Goal: Transaction & Acquisition: Purchase product/service

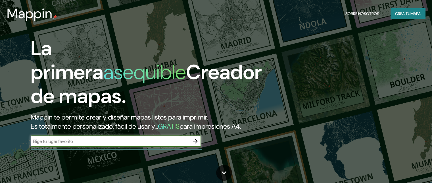
click at [108, 144] on input "text" at bounding box center [110, 141] width 159 height 7
type input "santa cruz"
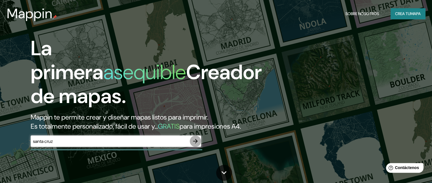
click at [196, 144] on icon "button" at bounding box center [195, 140] width 7 height 7
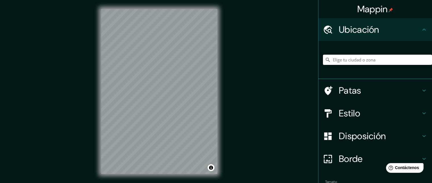
click at [332, 58] on input "Elige tu ciudad o zona" at bounding box center [377, 60] width 109 height 10
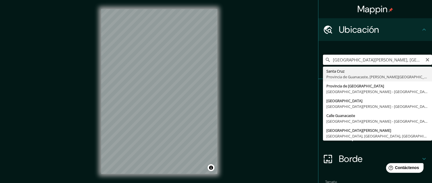
type input "Santa Cruz, Provincia de Guanacaste, Costa Rica"
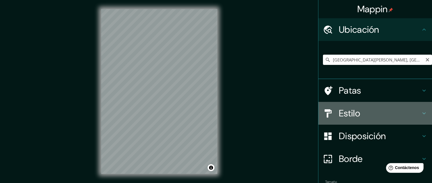
click at [422, 113] on icon at bounding box center [423, 113] width 7 height 7
click at [422, 113] on div "Estilo" at bounding box center [375, 113] width 114 height 23
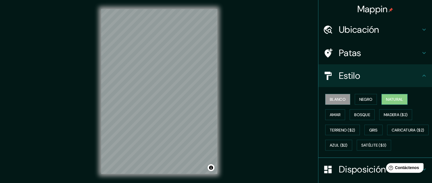
click at [397, 101] on font "Natural" at bounding box center [394, 98] width 17 height 7
click at [397, 101] on font "Natural" at bounding box center [394, 99] width 17 height 5
click at [333, 96] on font "Blanco" at bounding box center [338, 98] width 16 height 7
click at [370, 97] on button "Negro" at bounding box center [366, 99] width 22 height 11
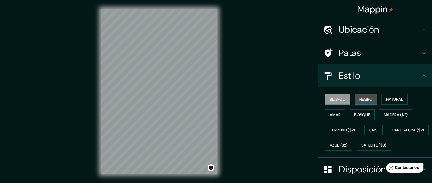
click at [370, 97] on button "Negro" at bounding box center [366, 99] width 22 height 11
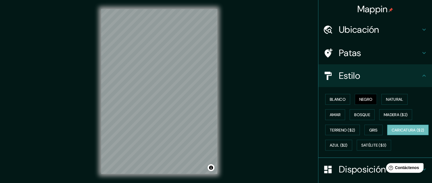
click at [391, 132] on font "Caricatura ($2)" at bounding box center [407, 129] width 33 height 5
click at [364, 127] on button "Gris" at bounding box center [373, 129] width 18 height 11
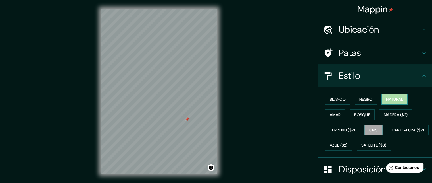
click at [387, 98] on font "Natural" at bounding box center [394, 99] width 17 height 5
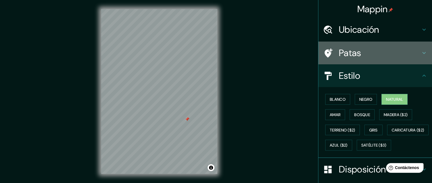
click at [420, 52] on icon at bounding box center [423, 52] width 7 height 7
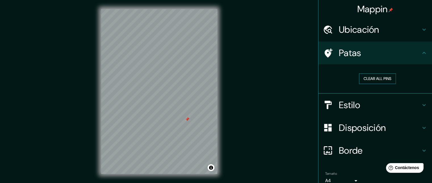
click at [366, 82] on button "Clear all pins" at bounding box center [377, 78] width 37 height 11
click at [374, 76] on button "Clear all pins" at bounding box center [377, 78] width 37 height 11
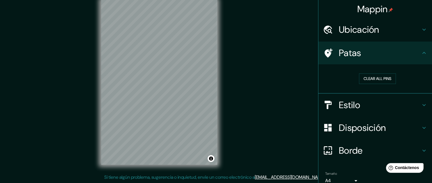
click at [219, 158] on div "© Mapbox © OpenStreetMap Improve this map" at bounding box center [159, 82] width 134 height 183
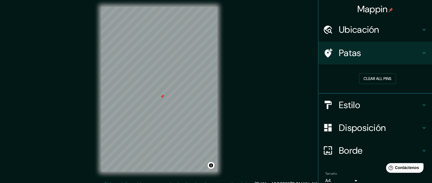
scroll to position [0, 0]
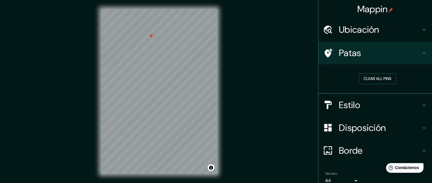
drag, startPoint x: 359, startPoint y: 75, endPoint x: 342, endPoint y: 83, distance: 19.1
click at [359, 76] on button "Clear all pins" at bounding box center [377, 78] width 37 height 11
click at [360, 78] on button "Clear all pins" at bounding box center [377, 78] width 37 height 11
click at [420, 102] on icon at bounding box center [423, 104] width 7 height 7
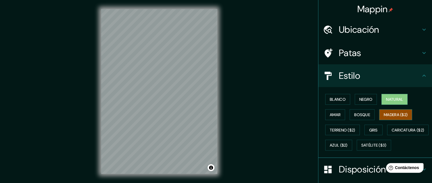
click at [385, 112] on font "Madera ($2)" at bounding box center [396, 114] width 24 height 5
click at [330, 113] on font "Amar" at bounding box center [335, 114] width 11 height 5
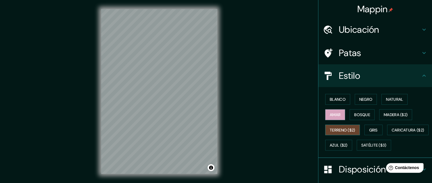
click at [334, 126] on font "Terreno ($2)" at bounding box center [343, 129] width 26 height 7
click at [369, 127] on font "Gris" at bounding box center [373, 129] width 9 height 5
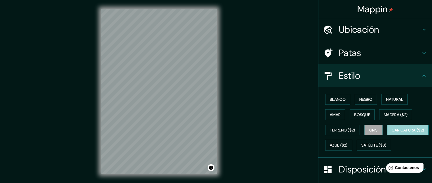
click at [391, 132] on font "Caricatura ($2)" at bounding box center [407, 129] width 33 height 5
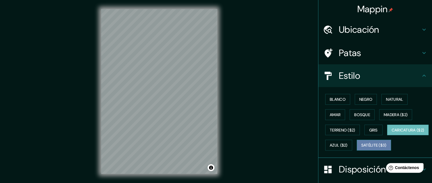
click at [361, 148] on font "Satélite ($3)" at bounding box center [373, 145] width 25 height 5
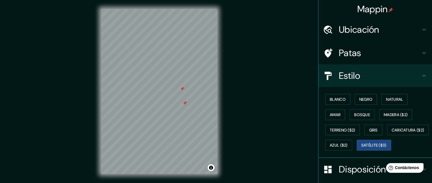
click at [420, 51] on icon at bounding box center [423, 52] width 7 height 7
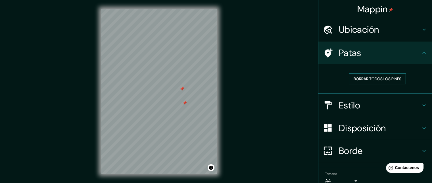
click at [381, 78] on font "Borrar todos los pines" at bounding box center [377, 78] width 48 height 5
click at [362, 103] on h4 "Estilo" at bounding box center [380, 104] width 82 height 11
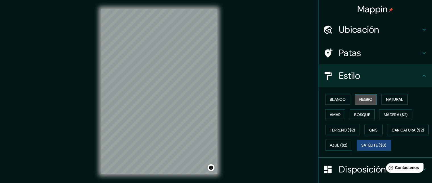
click at [365, 97] on font "Negro" at bounding box center [365, 99] width 13 height 5
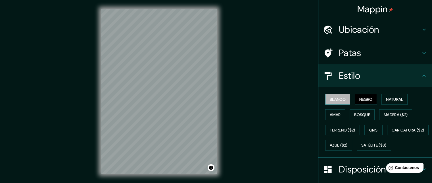
click at [339, 97] on font "Blanco" at bounding box center [338, 99] width 16 height 5
click at [391, 101] on font "Natural" at bounding box center [394, 98] width 17 height 7
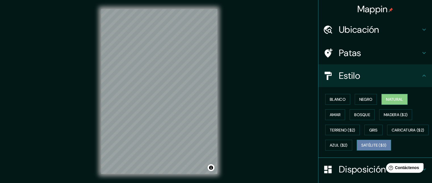
click at [361, 148] on font "Satélite ($3)" at bounding box center [373, 144] width 25 height 7
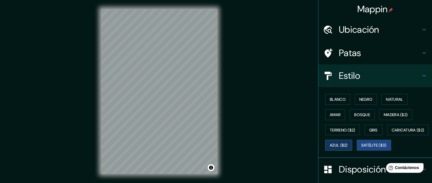
click at [347, 147] on font "Azul ($2)" at bounding box center [339, 144] width 18 height 7
click at [370, 128] on font "Gris" at bounding box center [373, 129] width 9 height 5
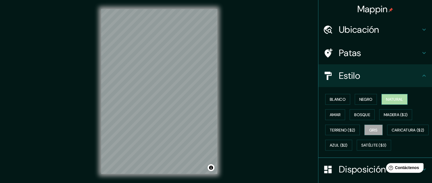
click at [399, 97] on font "Natural" at bounding box center [394, 99] width 17 height 5
click at [359, 99] on font "Negro" at bounding box center [365, 99] width 13 height 5
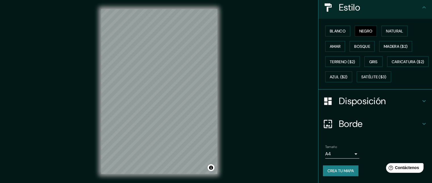
scroll to position [82, 0]
click at [343, 170] on font "Crea tu mapa" at bounding box center [340, 170] width 26 height 5
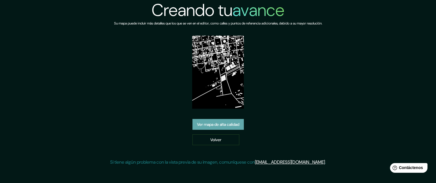
click at [221, 122] on font "Ver mapa de alta calidad" at bounding box center [218, 124] width 42 height 5
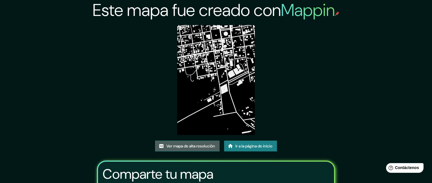
click at [191, 145] on font "Ver mapa de alta resolución" at bounding box center [190, 145] width 49 height 5
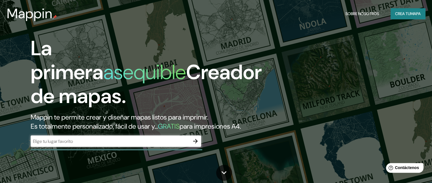
click at [115, 146] on div "​" at bounding box center [116, 140] width 170 height 11
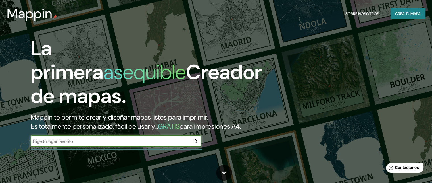
click at [166, 144] on input "text" at bounding box center [110, 141] width 159 height 7
click at [112, 144] on input "text" at bounding box center [110, 141] width 159 height 7
type input "dgdrtrey"
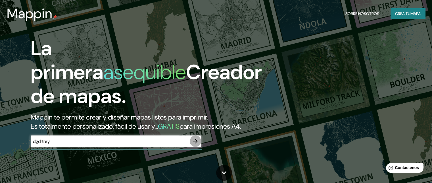
click at [191, 146] on button "button" at bounding box center [195, 140] width 11 height 11
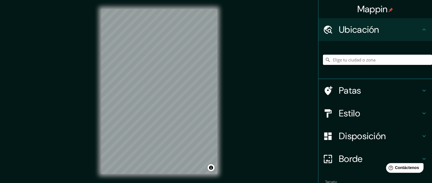
click at [343, 62] on input "Elige tu ciudad o zona" at bounding box center [377, 60] width 109 height 10
click at [343, 60] on input "Elige tu ciudad o zona" at bounding box center [377, 60] width 109 height 10
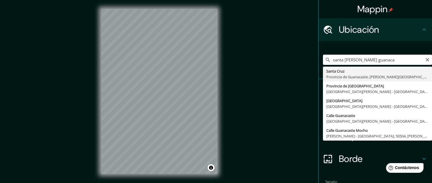
type input "Santa Cruz, Provincia de Guanacaste, Costa Rica"
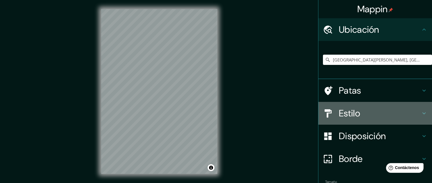
click at [363, 112] on h4 "Estilo" at bounding box center [380, 112] width 82 height 11
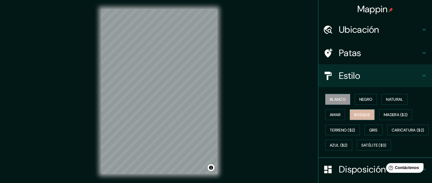
click at [363, 112] on font "Bosque" at bounding box center [362, 114] width 16 height 5
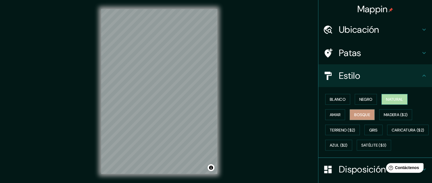
click at [386, 97] on font "Natural" at bounding box center [394, 99] width 17 height 5
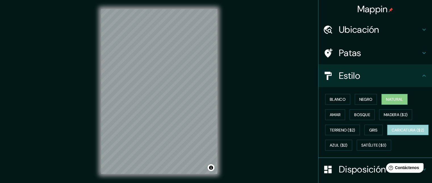
click at [387, 135] on button "Caricatura ($2)" at bounding box center [408, 129] width 42 height 11
click at [420, 28] on icon at bounding box center [423, 29] width 7 height 7
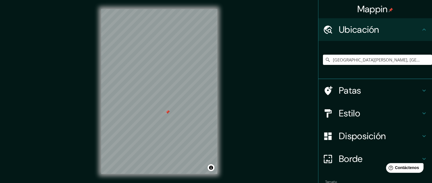
click at [422, 91] on icon at bounding box center [423, 90] width 7 height 7
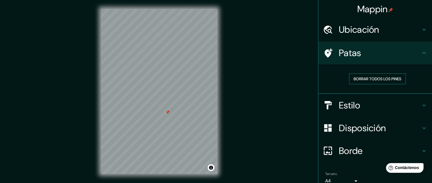
click at [371, 78] on font "Borrar todos los pines" at bounding box center [377, 78] width 48 height 5
click at [399, 107] on h4 "Estilo" at bounding box center [380, 104] width 82 height 11
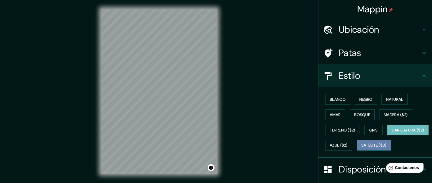
click at [361, 148] on font "Satélite ($3)" at bounding box center [373, 145] width 25 height 5
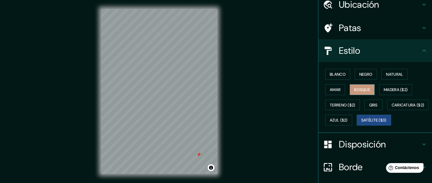
scroll to position [28, 0]
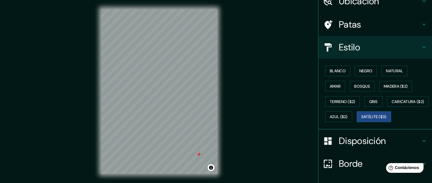
click at [422, 22] on icon at bounding box center [423, 24] width 7 height 7
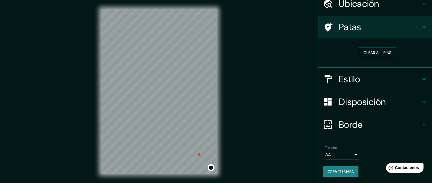
scroll to position [26, 0]
click at [373, 52] on font "Borrar todos los pines" at bounding box center [377, 52] width 48 height 5
click at [368, 81] on h4 "Estilo" at bounding box center [380, 78] width 82 height 11
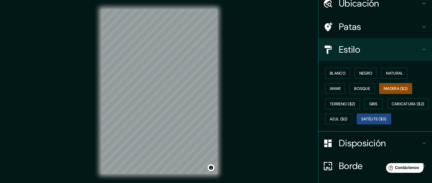
click at [392, 85] on font "Madera ($2)" at bounding box center [396, 88] width 24 height 7
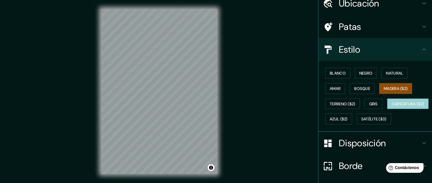
drag, startPoint x: 349, startPoint y: 116, endPoint x: 347, endPoint y: 122, distance: 6.7
click at [391, 106] on font "Caricatura ($2)" at bounding box center [407, 103] width 33 height 5
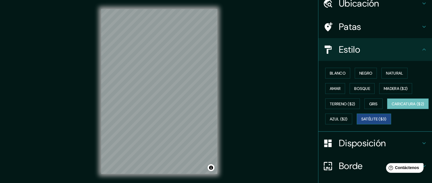
click at [361, 122] on font "Satélite ($3)" at bounding box center [373, 118] width 25 height 7
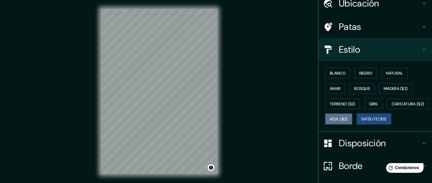
click at [347, 119] on font "Azul ($2)" at bounding box center [339, 118] width 18 height 5
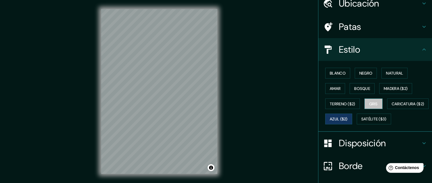
click at [373, 101] on font "Gris" at bounding box center [373, 103] width 9 height 5
click at [363, 71] on font "Negro" at bounding box center [365, 72] width 13 height 5
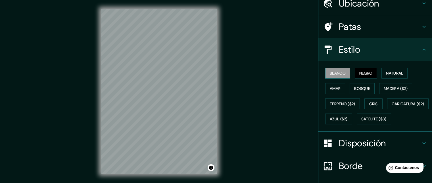
click at [341, 75] on font "Blanco" at bounding box center [338, 72] width 16 height 5
drag, startPoint x: 326, startPoint y: 86, endPoint x: 343, endPoint y: 79, distance: 18.2
click at [330, 86] on font "Amar" at bounding box center [335, 88] width 11 height 5
click at [359, 74] on font "Negro" at bounding box center [365, 72] width 13 height 5
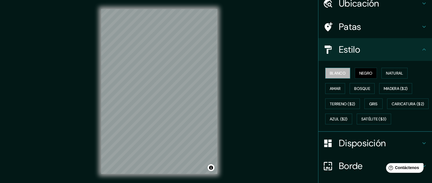
click at [338, 72] on font "Blanco" at bounding box center [338, 72] width 16 height 5
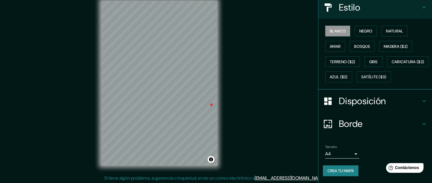
scroll to position [9, 0]
click at [328, 170] on font "Crea tu mapa" at bounding box center [340, 170] width 26 height 5
click at [328, 170] on div "Crea tu mapa" at bounding box center [375, 170] width 104 height 11
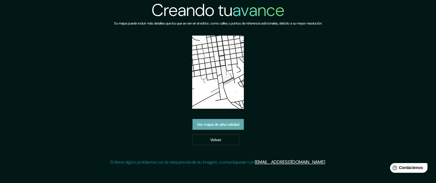
click at [213, 122] on font "Ver mapa de alta calidad" at bounding box center [218, 124] width 42 height 5
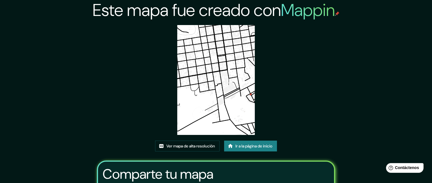
click at [259, 103] on div "Este mapa fue creado con Mappin Ver mapa de alta resolución Ir a la página de i…" at bounding box center [216, 126] width 252 height 252
